Goal: Task Accomplishment & Management: Complete application form

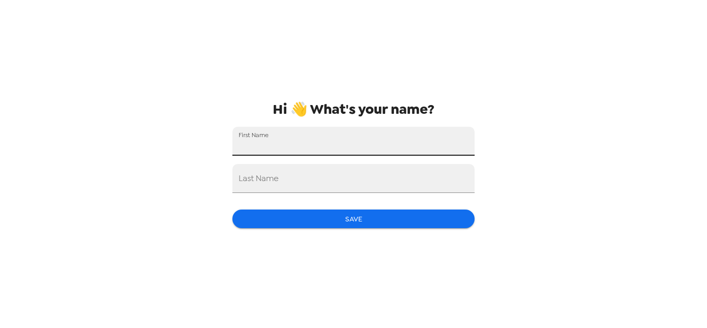
click at [280, 142] on input "First Name" at bounding box center [353, 141] width 242 height 29
type input "[PERSON_NAME]"
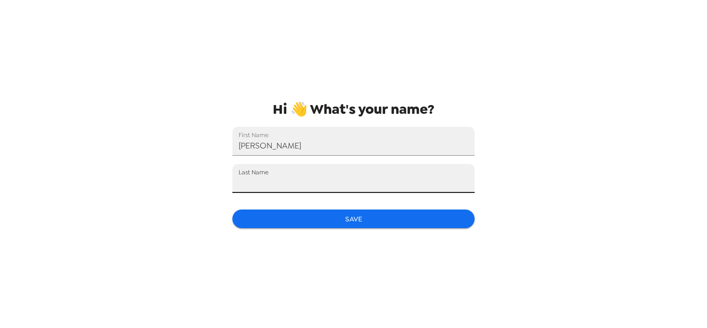
click at [296, 188] on input "Last Name" at bounding box center [353, 178] width 242 height 29
type input "[PERSON_NAME]"
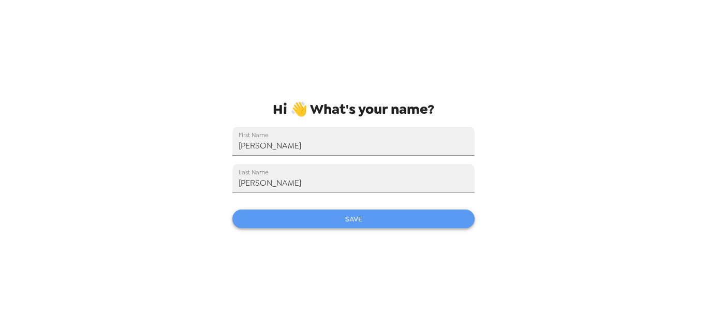
click at [306, 218] on button "Save" at bounding box center [353, 219] width 242 height 19
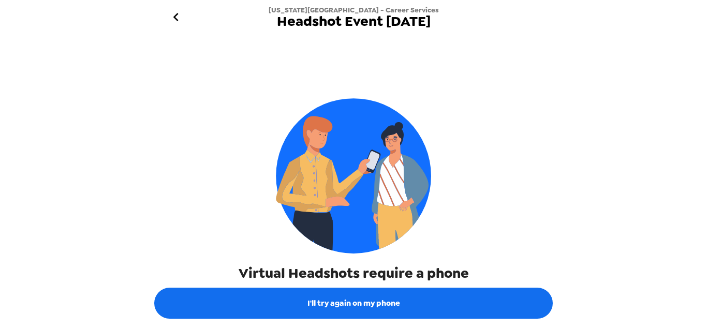
click at [196, 191] on div "Virtual Headshots require a phone" at bounding box center [353, 165] width 398 height 236
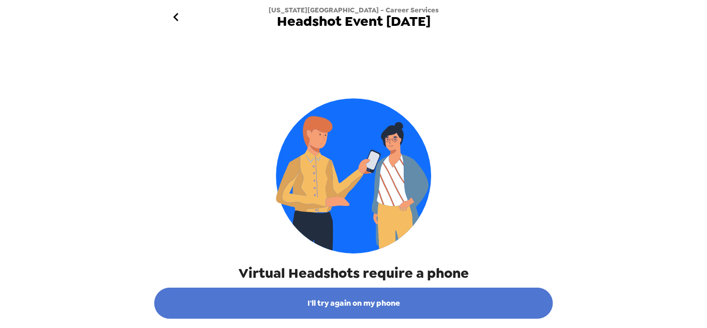
click at [288, 296] on button "I'll try again on my phone" at bounding box center [353, 303] width 398 height 31
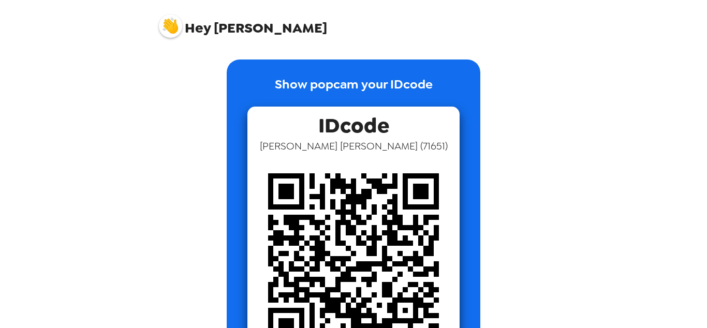
click at [138, 207] on div "Hey [PERSON_NAME] Show popcam your IDcode IDcode [PERSON_NAME] ( 71651 )" at bounding box center [353, 164] width 707 height 328
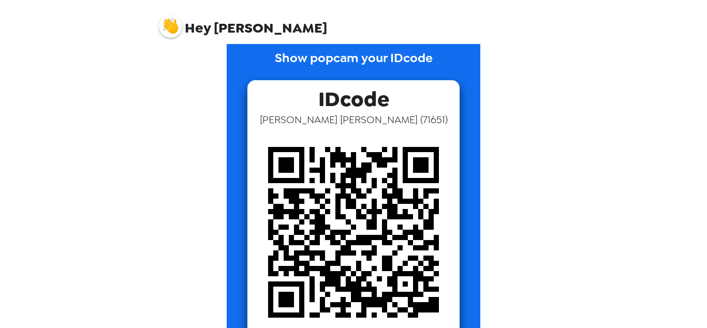
scroll to position [53, 0]
